Goal: Task Accomplishment & Management: Complete application form

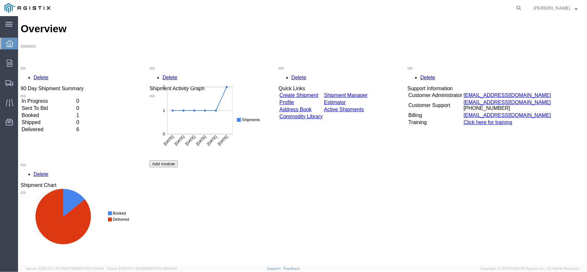
click at [305, 92] on link "Create Shipment" at bounding box center [298, 94] width 39 height 5
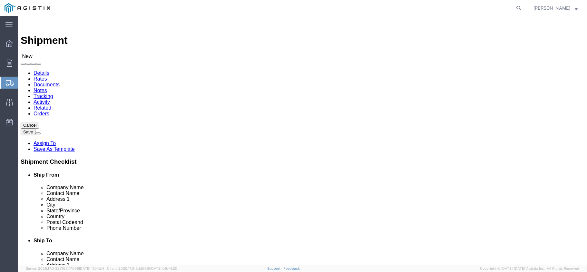
select select
click select "Select PG&E US Hose Corp"
select select "9596"
click select "Select PG&E US Hose Corp"
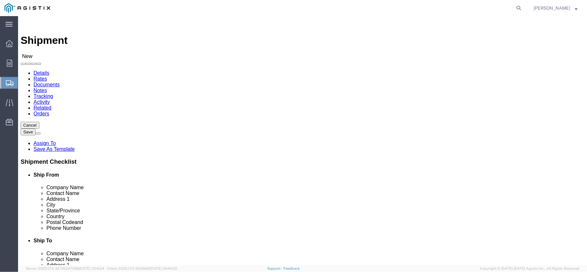
select select "PURCHORD"
select select
click select "Select All Others [GEOGRAPHIC_DATA] [GEOGRAPHIC_DATA] [GEOGRAPHIC_DATA] [GEOGRA…"
select select "23082"
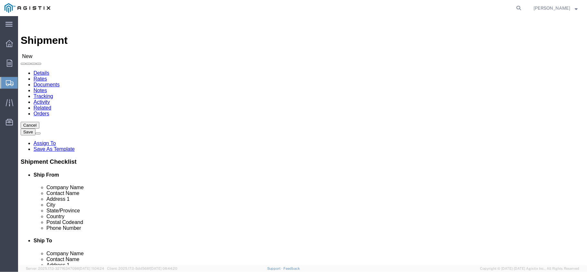
click select "Select All Others [GEOGRAPHIC_DATA] [GEOGRAPHIC_DATA] [GEOGRAPHIC_DATA] [GEOGRA…"
select select "MYPROFILE"
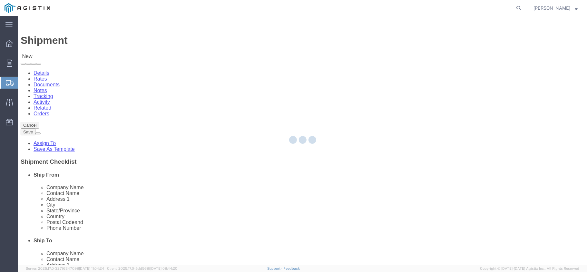
type input "US Hose Corp"
type input "[PERSON_NAME]"
type input "[STREET_ADDRESS]"
type input "[GEOGRAPHIC_DATA]"
type input "60446"
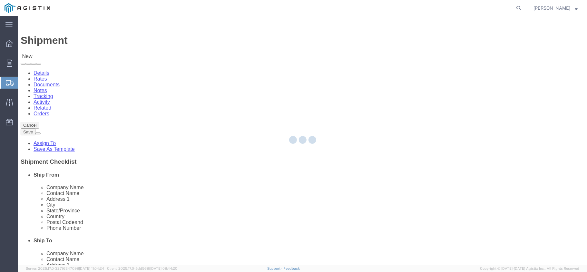
type input "[PHONE_NUMBER]"
type input "[PERSON_NAME][EMAIL_ADDRESS][PERSON_NAME][DOMAIN_NAME]"
checkbox input "true"
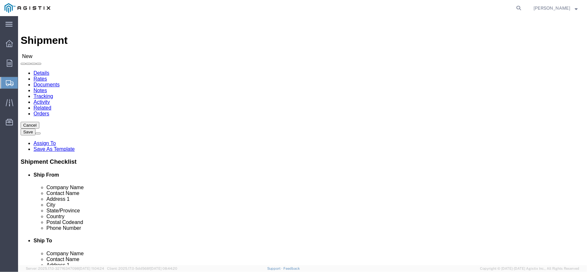
select select "IL"
click input "text"
type input "fremont"
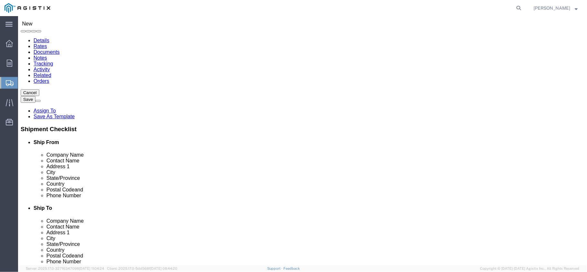
scroll to position [37, 0]
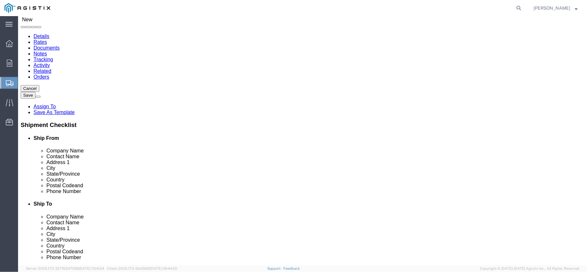
click p "- PG&E - () [STREET_ADDRESS][PERSON_NAME]"
select select
type input "PG&E"
type input "[STREET_ADDRESS][PERSON_NAME]"
type input "Fremont"
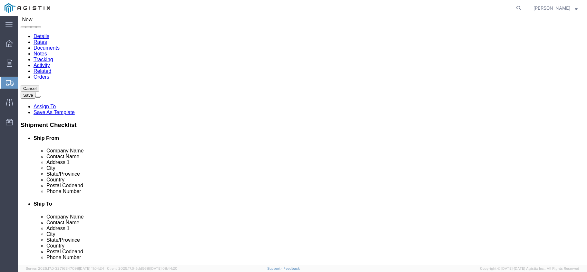
type input "94538-3129"
select select "CA"
type input "Fremont"
select select
click input "text"
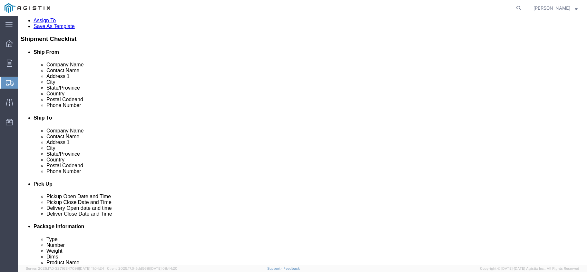
scroll to position [166, 0]
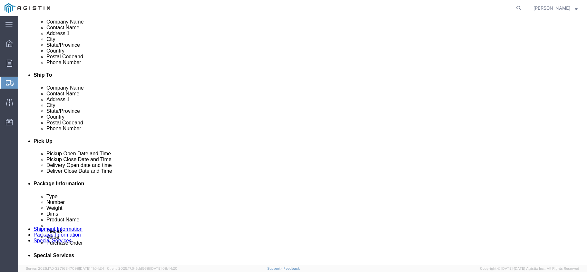
type input "[PERSON_NAME]"
click div "[DATE] 5:00 PM"
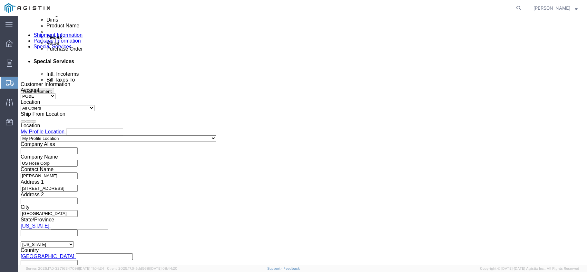
click button "Apply"
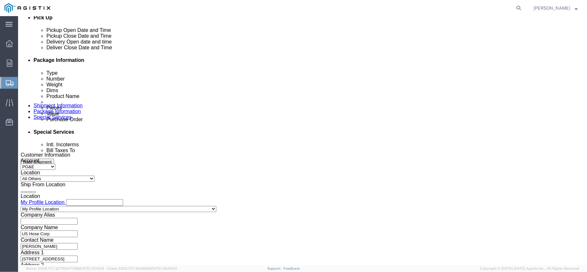
scroll to position [274, 0]
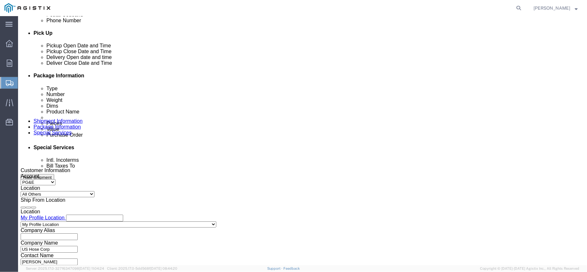
click div "[DATE] 6:00 PM"
drag, startPoint x: 193, startPoint y: 233, endPoint x: 200, endPoint y: 230, distance: 7.8
click button "Apply"
click div
click button "Apply"
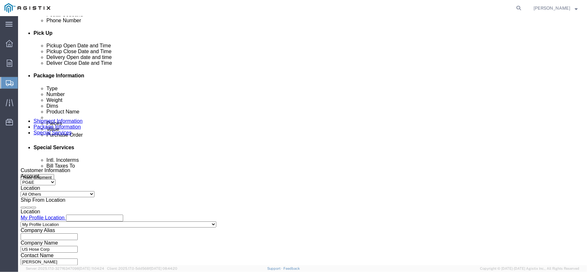
click div
click button "Apply"
click input "text"
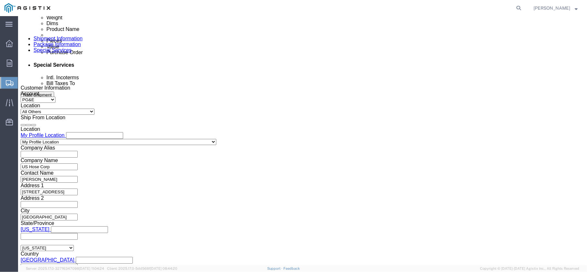
scroll to position [360, 0]
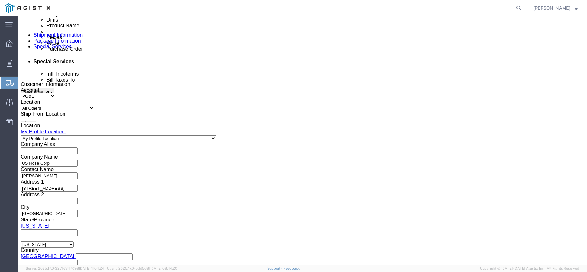
type input "3501414747"
click button "Continue"
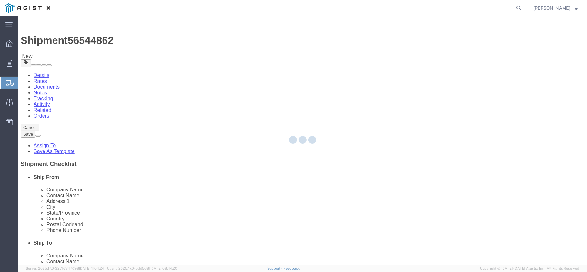
select select "CBOX"
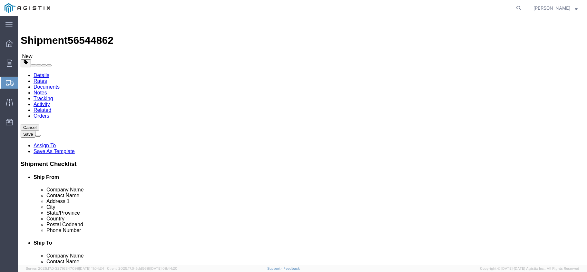
click input "text"
type input "36"
type input "8"
drag, startPoint x: 99, startPoint y: 145, endPoint x: 62, endPoint y: 152, distance: 37.9
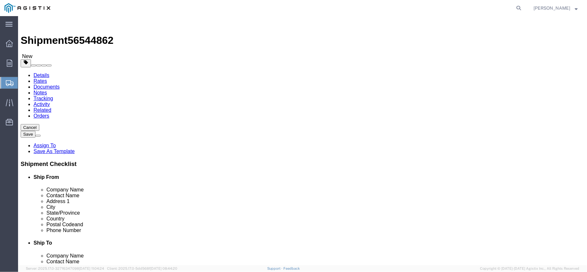
click div "Weight 0.00 Select kgs lbs Ship. t°"
type input "47"
click link "Add Content"
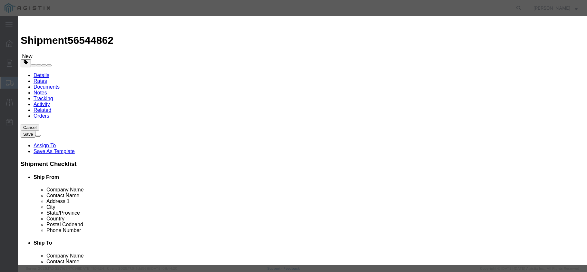
click input "text"
type input "METAL ASSEMBLIES"
click input "0"
type input "03"
click div "Product Name METAL ASSEMBLIES META Pieces 03 Select Bag Barrels 100Board Feet B…"
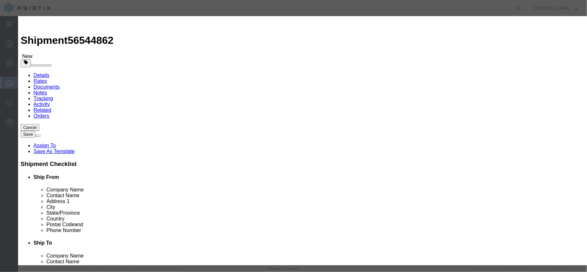
click select "Select 50 55 60 65 70 85 92.5 100 125 175 250 300 400"
select select "70"
click select "Select 50 55 60 65 70 85 92.5 100 125 175 250 300 400"
click button "Save & Close"
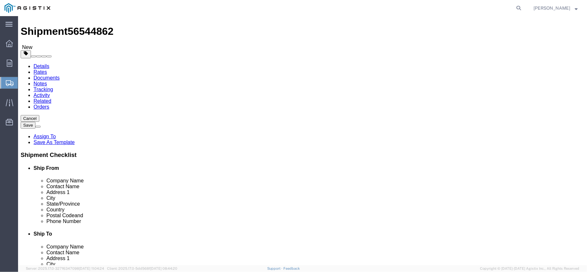
scroll to position [12, 0]
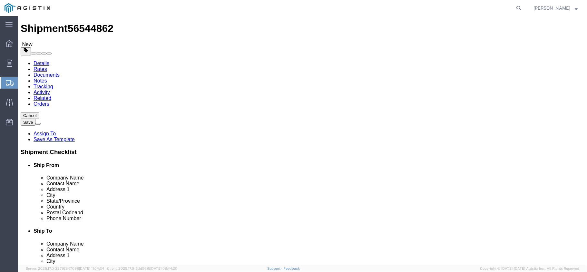
click button "Rate Shipment"
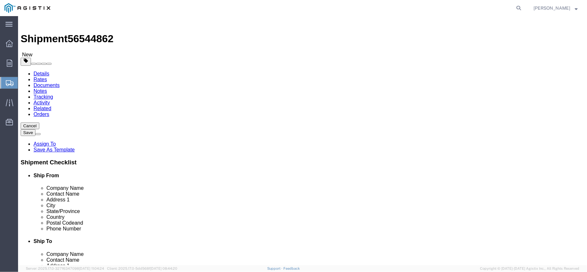
scroll to position [0, 0]
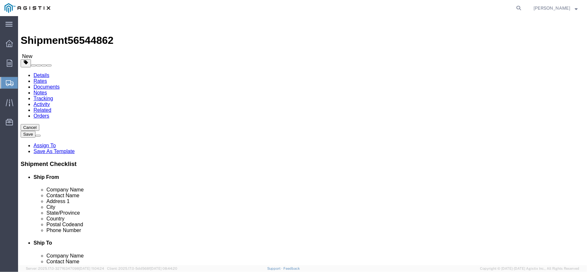
click link "Shipment Information"
click input "text"
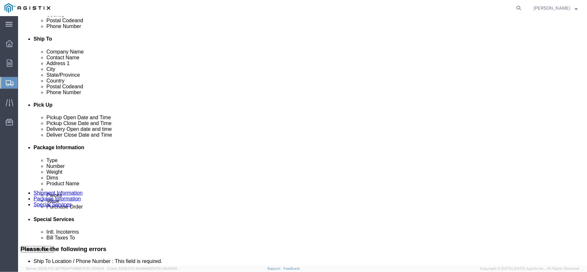
scroll to position [215, 0]
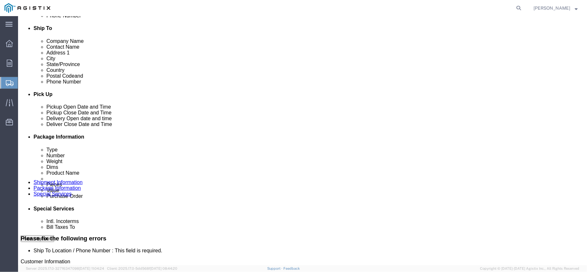
click input "Ship To Location / Phone Number : This field is required."
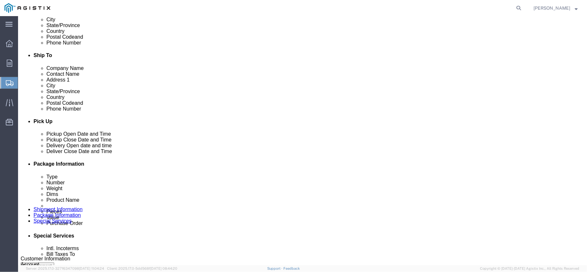
type input "8154073328"
click button "Rate Shipment"
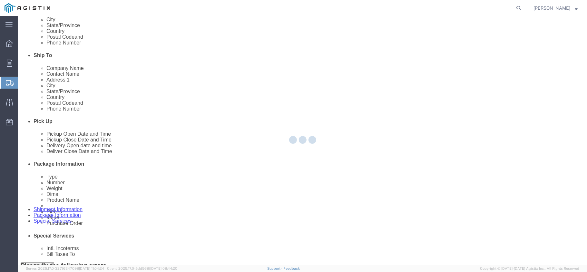
select select "CBOX"
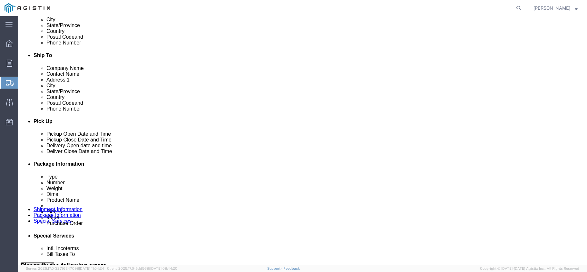
scroll to position [0, 0]
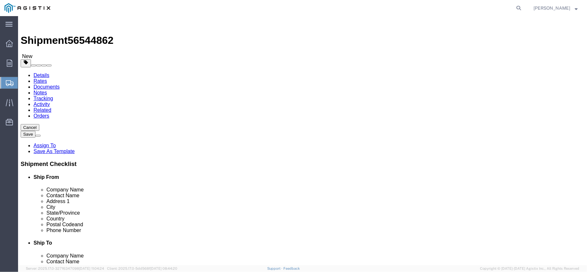
click div "1 x Cardboard Box(es) Package Type Select Bulk Bundle(s) Cardboard Box(es) Cart…"
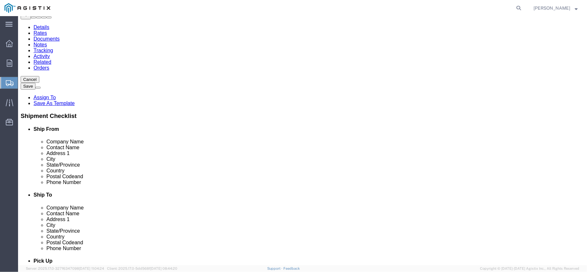
scroll to position [57, 0]
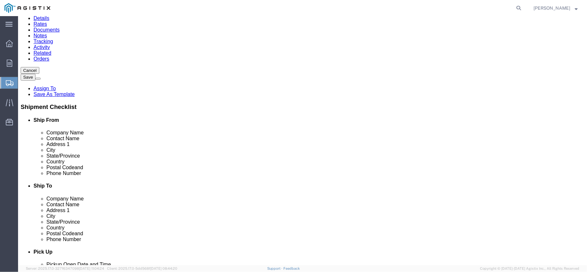
click link "Add Content"
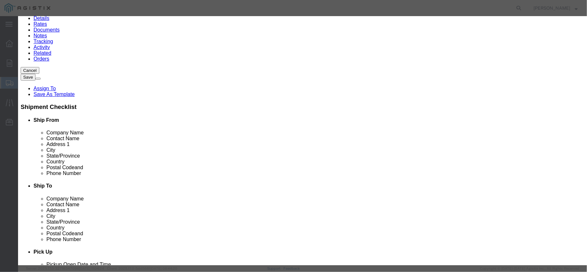
click input "text"
click div
click icon "button"
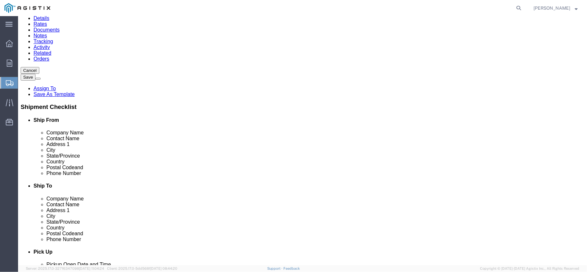
click dd
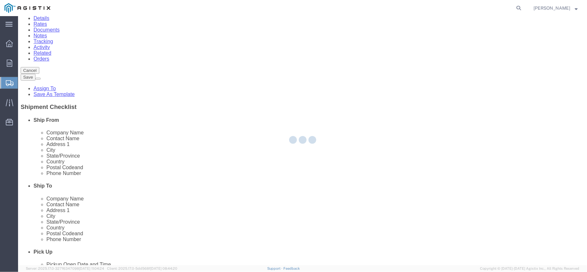
scroll to position [30, 0]
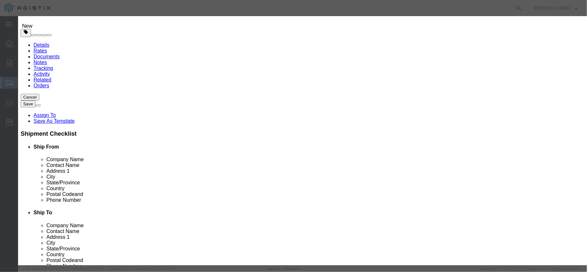
click input "text"
type input "1"
click button "Save & Close"
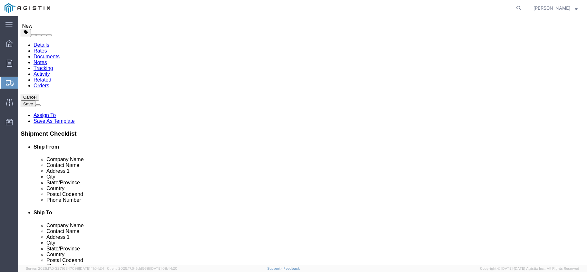
scroll to position [30, 0]
click button "Rate Shipment"
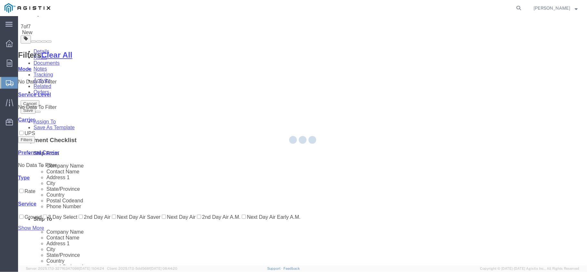
scroll to position [0, 0]
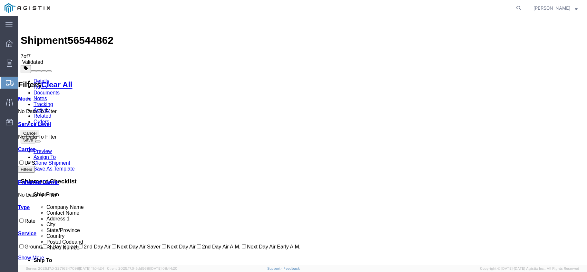
checkbox input "true"
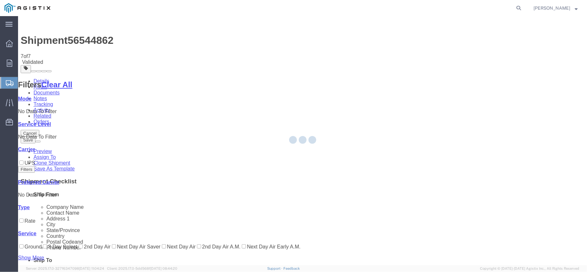
select select "35524"
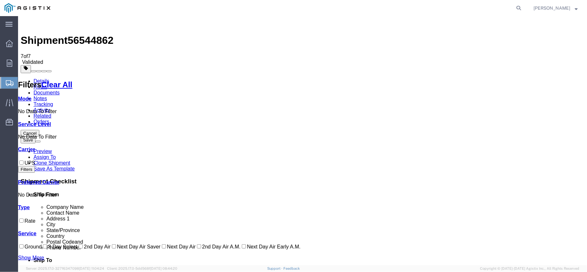
checkbox input "true"
